Goal: Browse casually: Explore the website without a specific task or goal

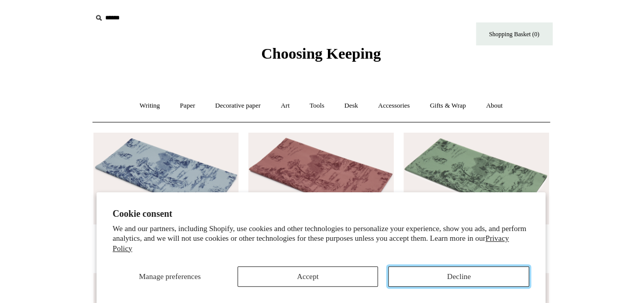
click at [474, 277] on button "Decline" at bounding box center [458, 277] width 141 height 20
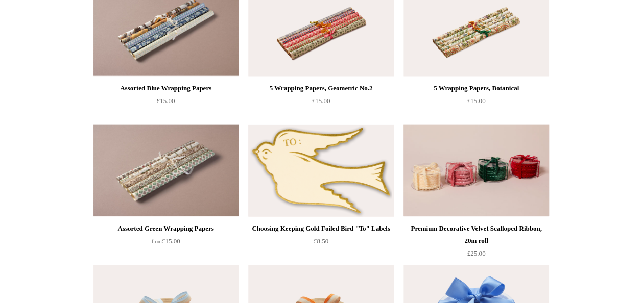
scroll to position [1130, 0]
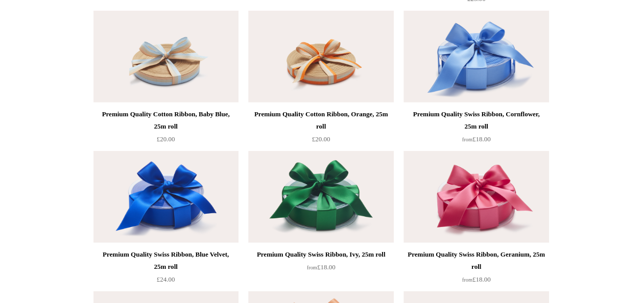
scroll to position [1387, 0]
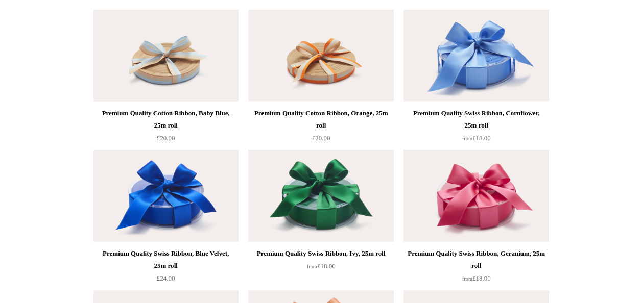
click at [124, 58] on img at bounding box center [165, 56] width 145 height 92
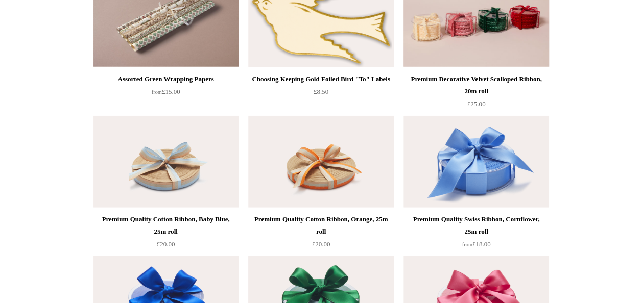
scroll to position [1079, 0]
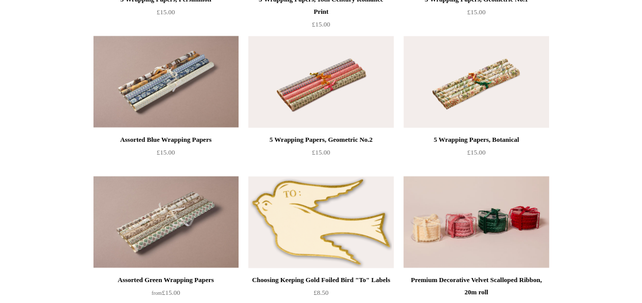
click at [512, 243] on img at bounding box center [475, 223] width 145 height 92
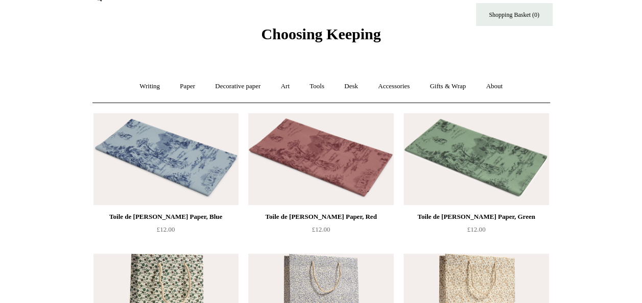
scroll to position [0, 0]
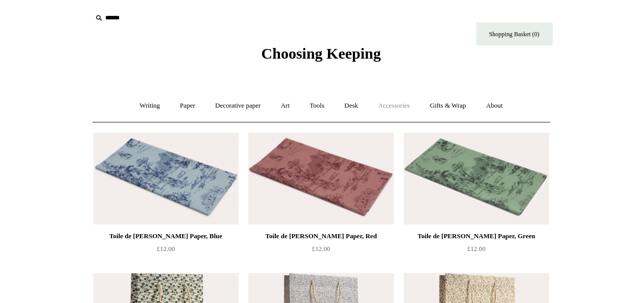
click at [389, 106] on link "Accessories +" at bounding box center [394, 105] width 50 height 27
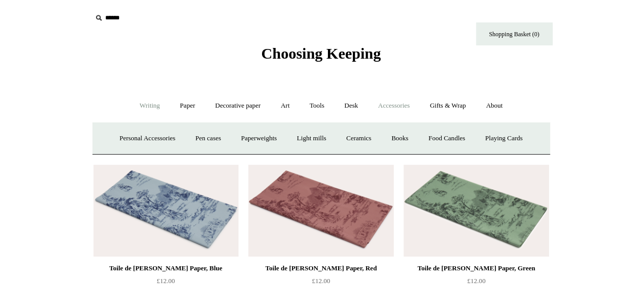
click at [132, 103] on link "Writing +" at bounding box center [149, 105] width 39 height 27
click at [178, 105] on link "Paper +" at bounding box center [188, 105] width 34 height 27
click at [239, 106] on link "Decorative paper +" at bounding box center [238, 105] width 64 height 27
click at [171, 102] on link "Paper +" at bounding box center [188, 105] width 34 height 27
click at [372, 142] on link "Greeting cards +" at bounding box center [362, 138] width 57 height 27
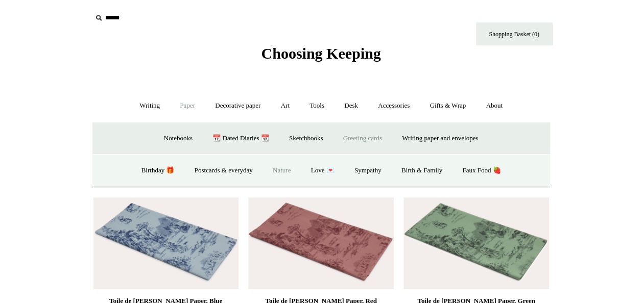
click at [285, 170] on link "Nature" at bounding box center [281, 170] width 36 height 27
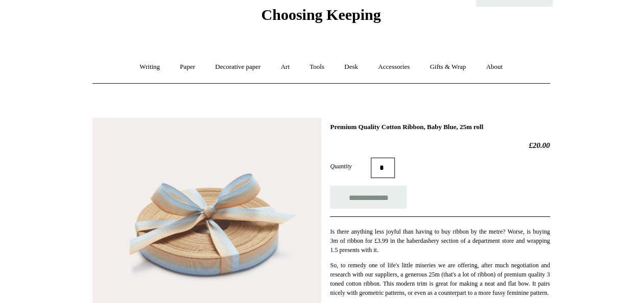
scroll to position [52, 0]
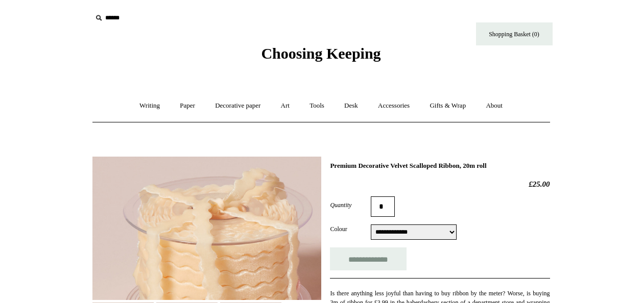
select select "**********"
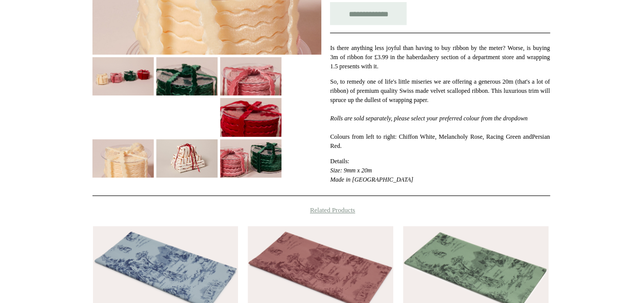
scroll to position [246, 0]
click at [238, 116] on img at bounding box center [250, 117] width 61 height 38
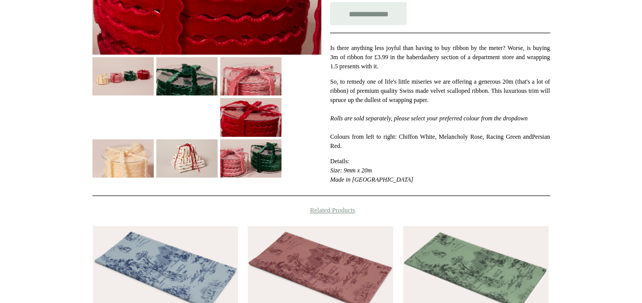
click at [183, 157] on img at bounding box center [186, 158] width 61 height 38
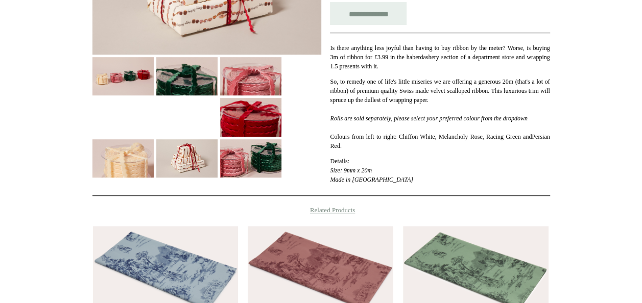
scroll to position [90, 0]
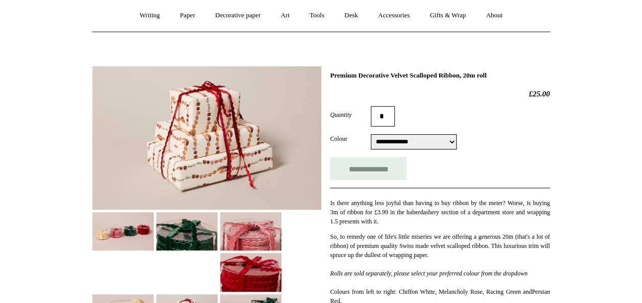
click at [183, 157] on img at bounding box center [206, 137] width 229 height 143
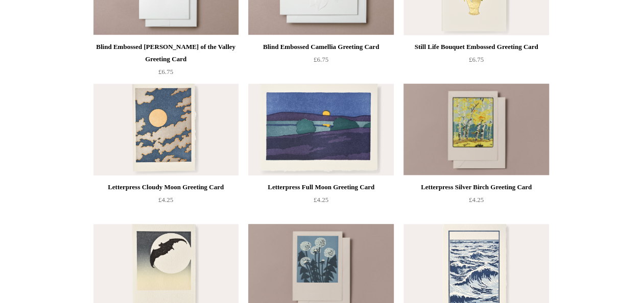
scroll to position [205, 0]
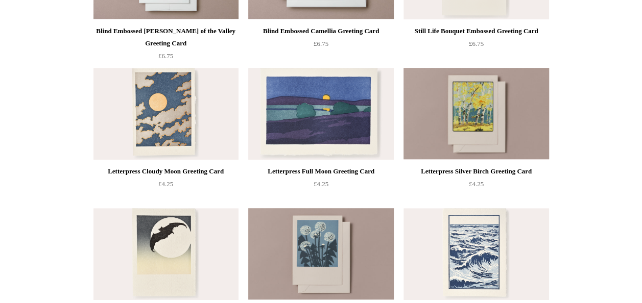
click at [309, 121] on img at bounding box center [320, 114] width 145 height 92
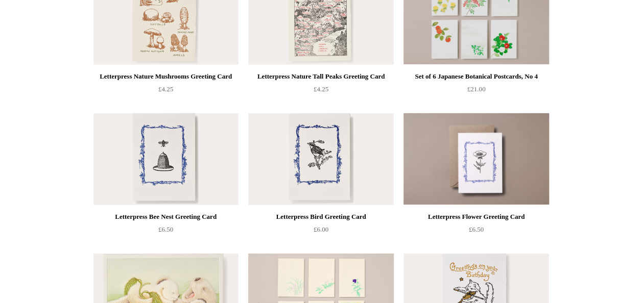
scroll to position [1608, 0]
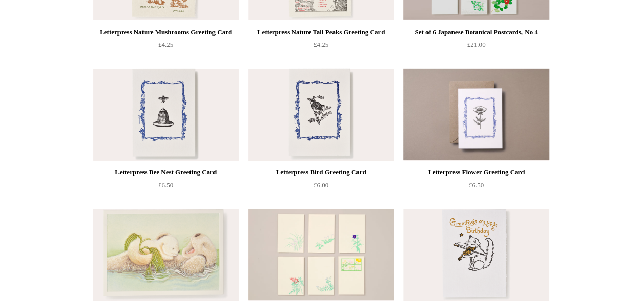
click at [332, 139] on img at bounding box center [320, 115] width 145 height 92
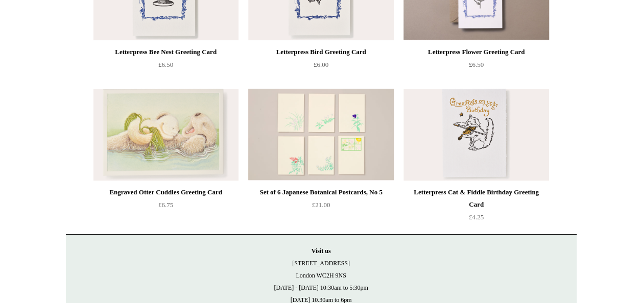
scroll to position [1733, 0]
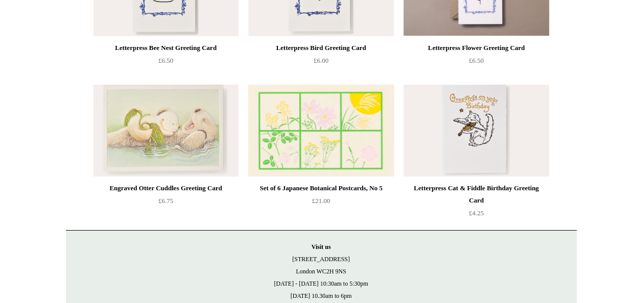
click at [335, 138] on img at bounding box center [320, 131] width 145 height 92
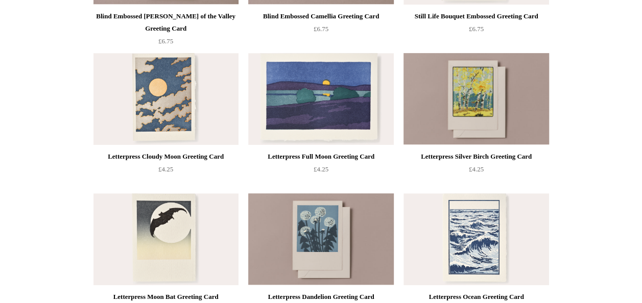
scroll to position [185, 0]
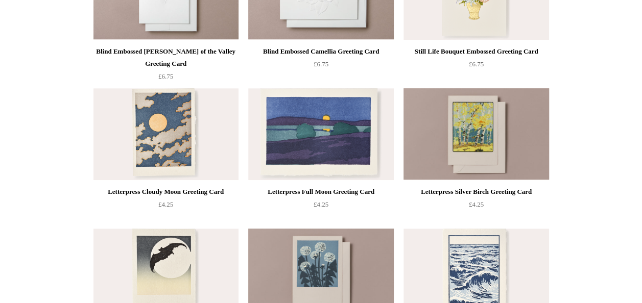
click at [378, 214] on div "Letterpress Full Moon Greeting Card £4.25" at bounding box center [320, 207] width 145 height 42
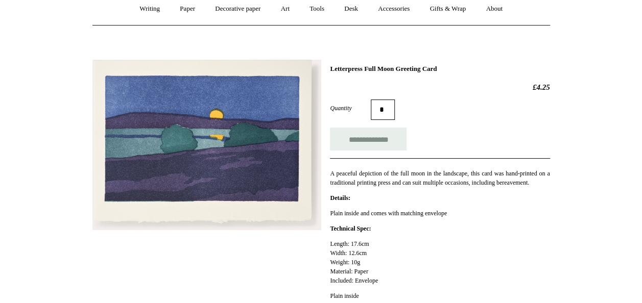
scroll to position [97, 0]
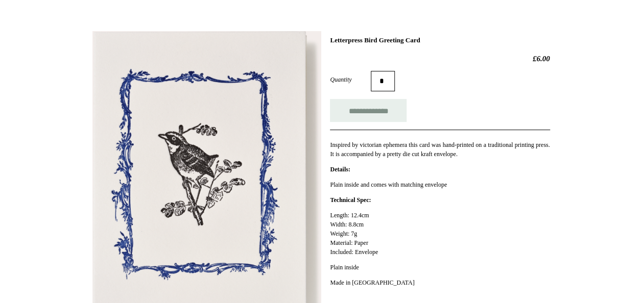
scroll to position [127, 0]
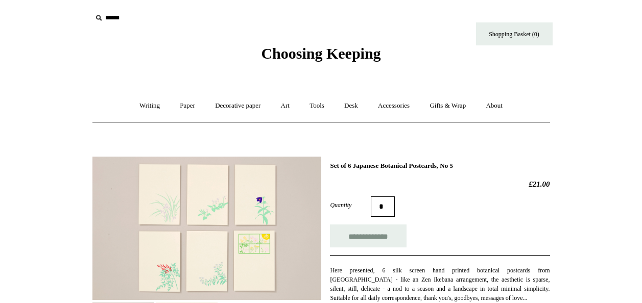
scroll to position [97, 0]
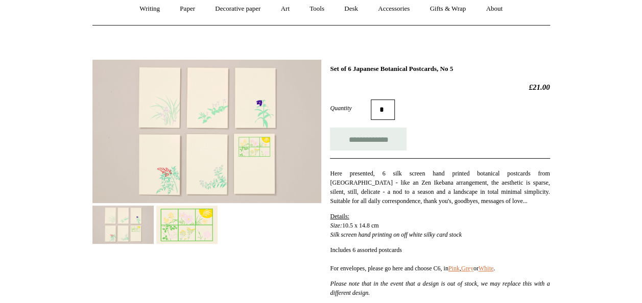
click at [252, 147] on img at bounding box center [206, 131] width 229 height 143
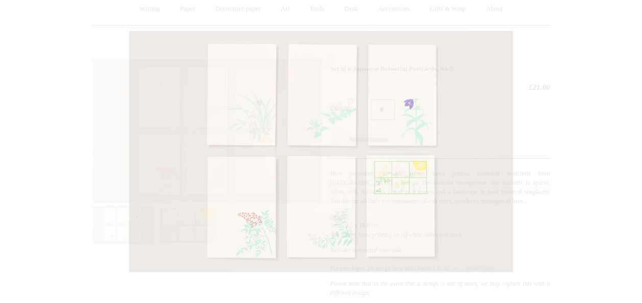
click at [188, 227] on div at bounding box center [321, 152] width 385 height 242
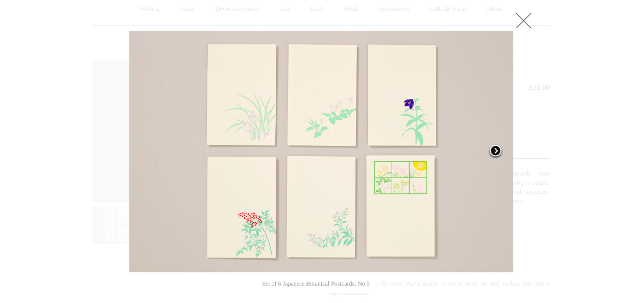
click at [388, 175] on link at bounding box center [445, 152] width 135 height 242
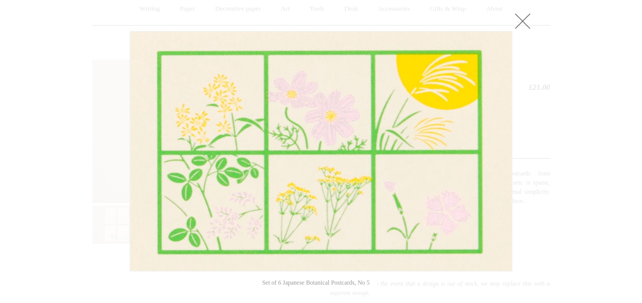
click at [523, 21] on link at bounding box center [522, 21] width 20 height 20
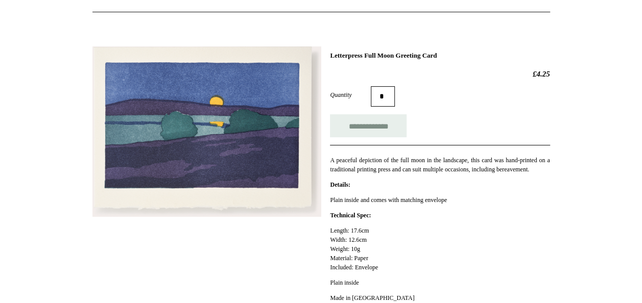
scroll to position [110, 0]
